Goal: Task Accomplishment & Management: Use online tool/utility

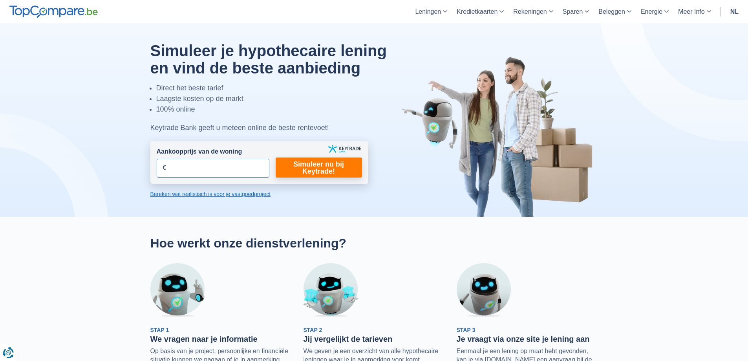
click at [211, 172] on input "Aankoopprijs van de woning" at bounding box center [213, 168] width 113 height 19
type input "595.000"
click at [301, 171] on link "Simuleer nu bij Keytrade!" at bounding box center [319, 168] width 86 height 20
click at [322, 166] on link "Simuleer nu bij Keytrade!" at bounding box center [319, 168] width 86 height 20
click at [216, 192] on link "Bereken wat realistisch is voor je vastgoedproject" at bounding box center [259, 194] width 218 height 8
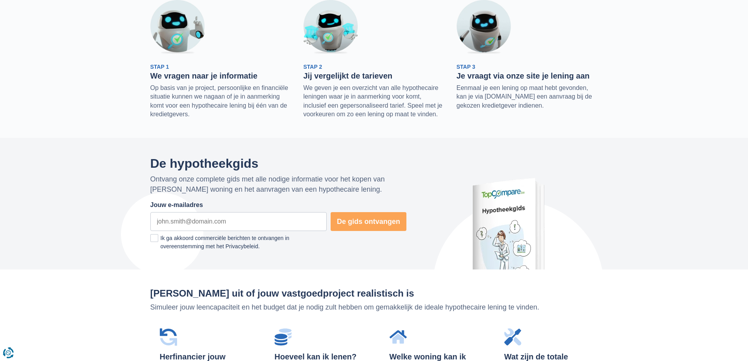
scroll to position [533, 0]
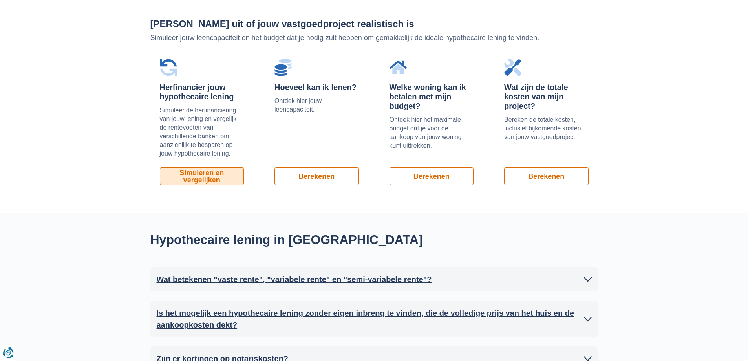
click at [207, 178] on link "Simuleren en vergelijken" at bounding box center [202, 176] width 84 height 18
